Goal: Task Accomplishment & Management: Use online tool/utility

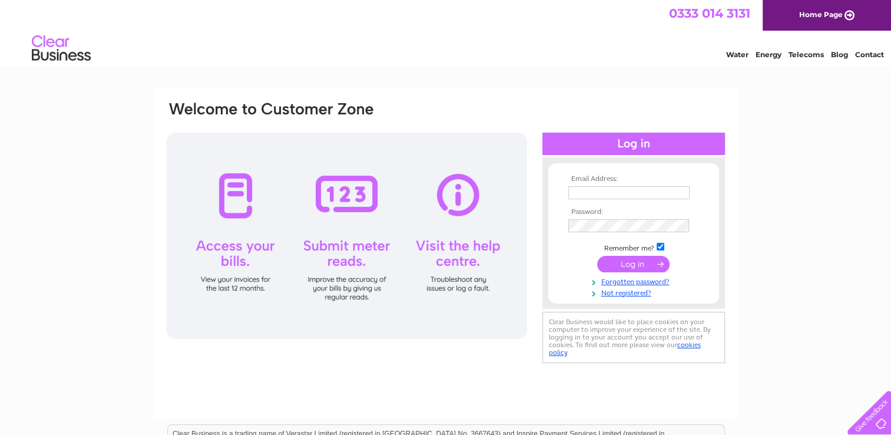
type input "philip.clarke@pmfconsultants.com"
click at [620, 264] on input "submit" at bounding box center [633, 264] width 72 height 16
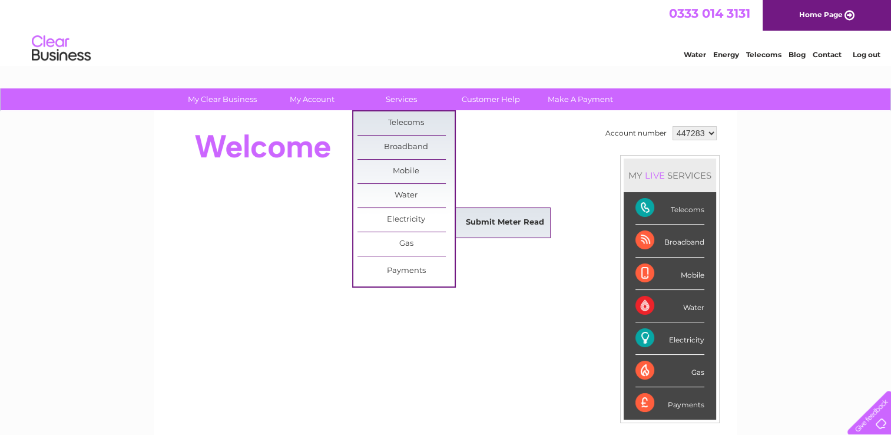
click at [489, 224] on link "Submit Meter Read" at bounding box center [504, 223] width 97 height 24
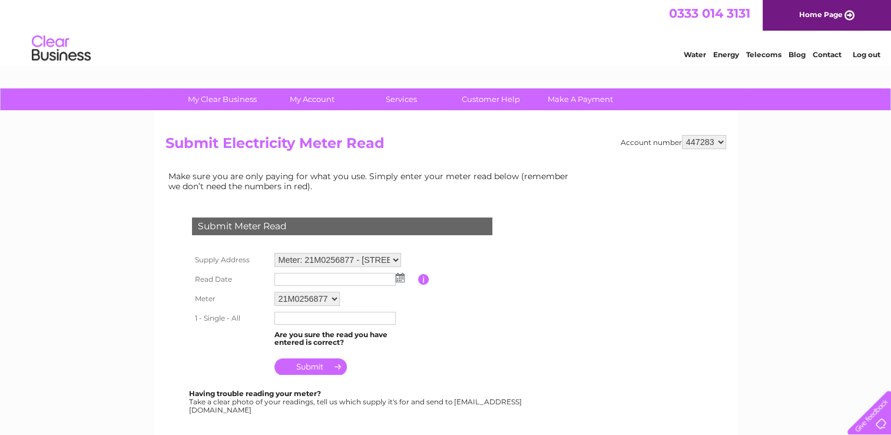
click at [332, 278] on input "text" at bounding box center [334, 279] width 121 height 13
click at [400, 279] on img at bounding box center [400, 277] width 9 height 9
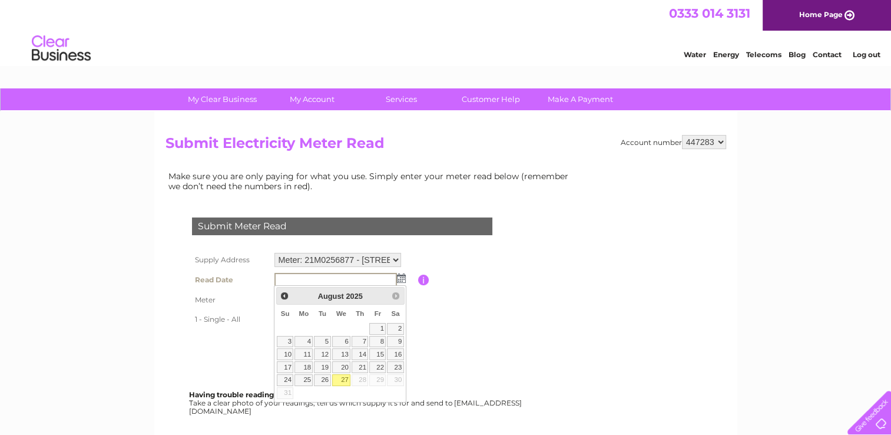
click at [345, 380] on link "27" at bounding box center [341, 380] width 19 height 12
type input "2025/08/27"
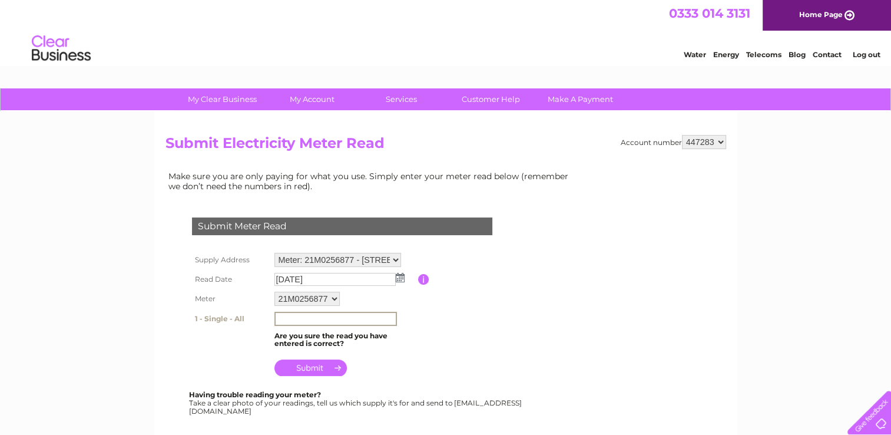
click at [330, 318] on input "text" at bounding box center [335, 319] width 122 height 14
type input "9951.7"
click at [316, 369] on input "submit" at bounding box center [310, 367] width 72 height 16
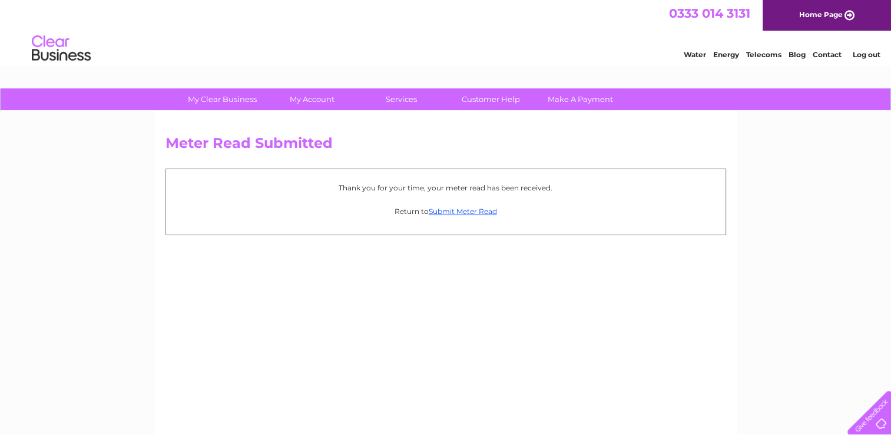
click at [862, 55] on link "Log out" at bounding box center [866, 54] width 28 height 9
